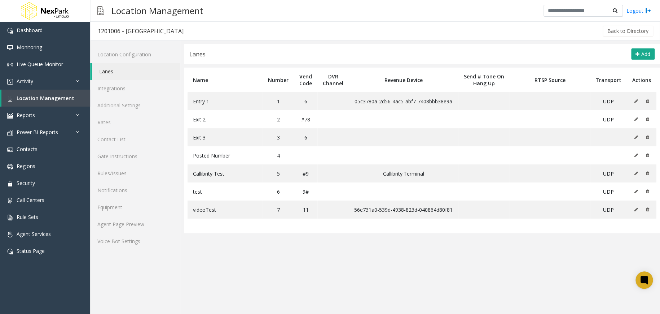
click at [636, 5] on div "Logout" at bounding box center [598, 11] width 108 height 12
click at [633, 9] on link "Logout" at bounding box center [639, 11] width 25 height 8
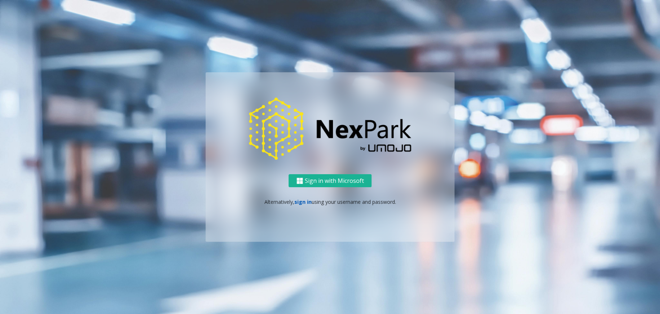
click at [301, 199] on link "sign in" at bounding box center [302, 201] width 17 height 7
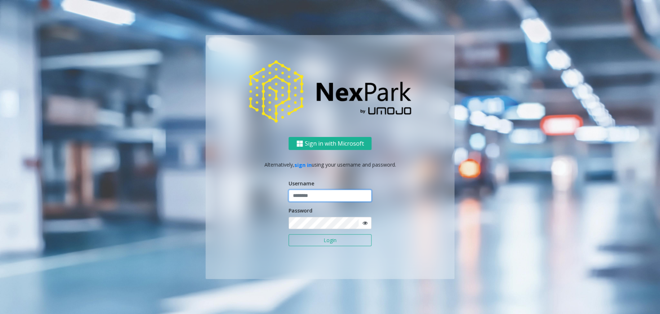
click at [339, 195] on input "text" at bounding box center [330, 195] width 83 height 12
type input "********"
click at [289, 234] on button "Login" at bounding box center [330, 240] width 83 height 12
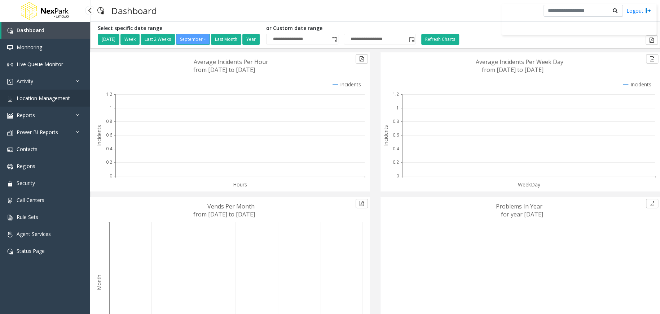
click at [56, 90] on link "Location Management" at bounding box center [45, 97] width 90 height 17
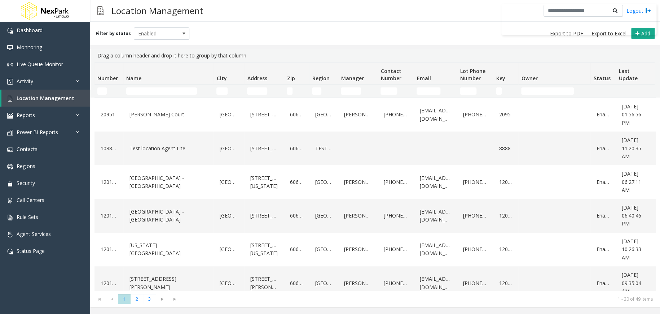
click at [166, 88] on thead "Number Name City Address Zip Region Manager Contact Number Email Lot Phone Numb…" at bounding box center [386, 80] width 583 height 35
click at [166, 89] on input "Name Filter" at bounding box center [161, 90] width 71 height 7
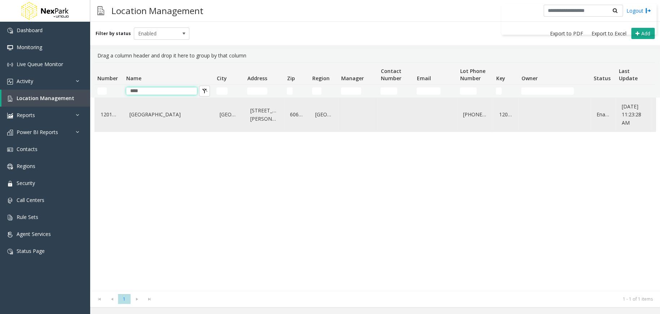
type input "****"
click at [147, 111] on link "[GEOGRAPHIC_DATA]" at bounding box center [169, 115] width 82 height 12
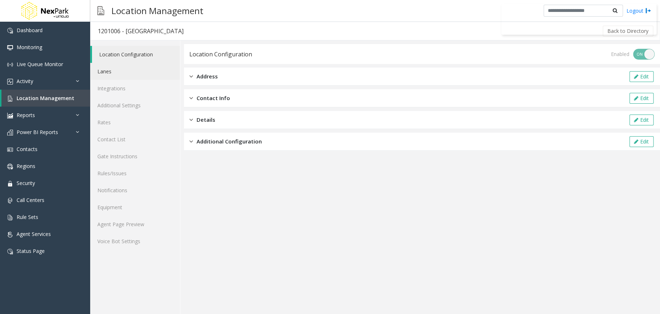
click at [159, 75] on link "Lanes" at bounding box center [135, 71] width 90 height 17
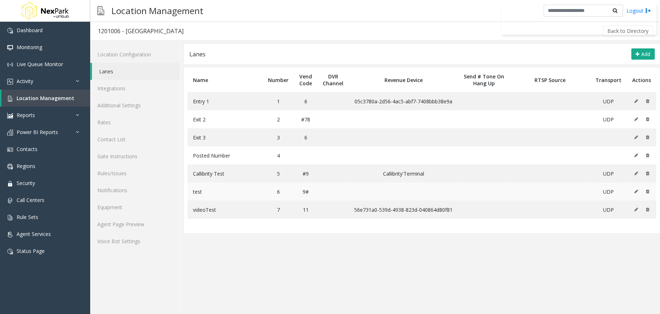
click at [637, 190] on icon at bounding box center [636, 191] width 4 height 4
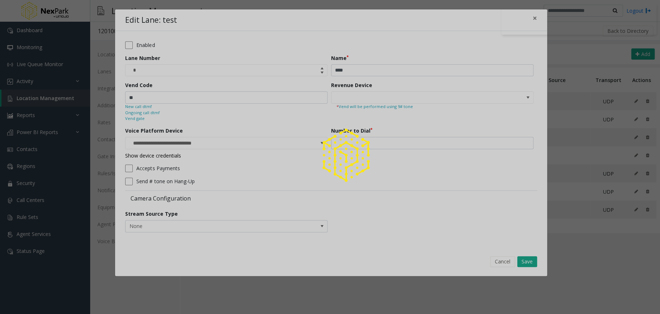
type input "**********"
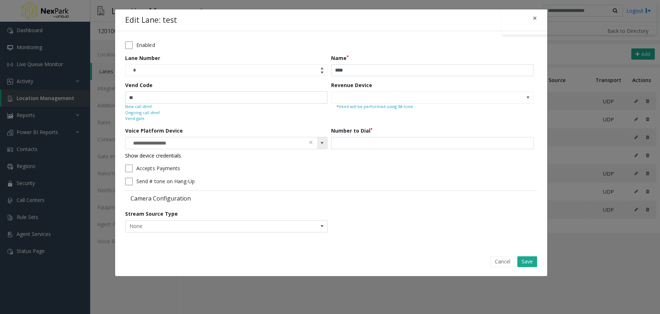
click at [319, 143] on span at bounding box center [322, 143] width 6 height 6
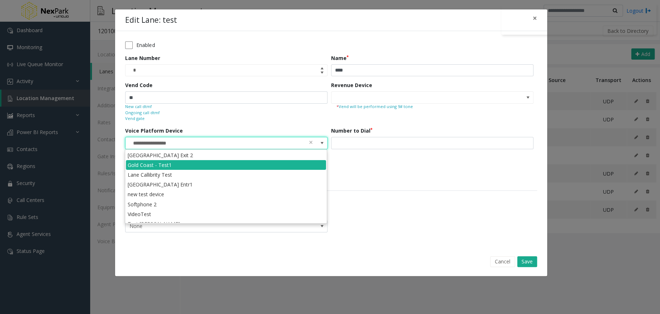
click at [383, 167] on div "Accepts Payments" at bounding box center [329, 168] width 408 height 8
